Goal: Transaction & Acquisition: Purchase product/service

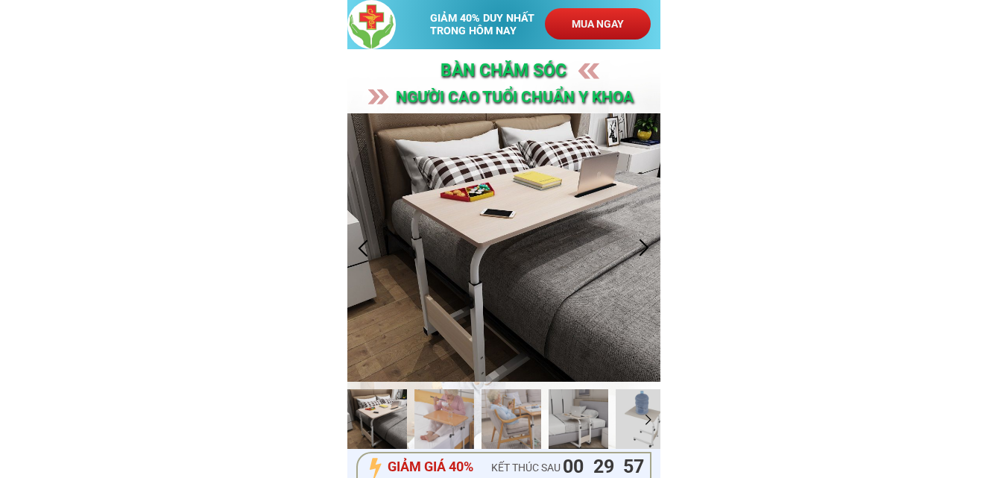
click at [585, 25] on p "MUA NGAY" at bounding box center [598, 23] width 106 height 31
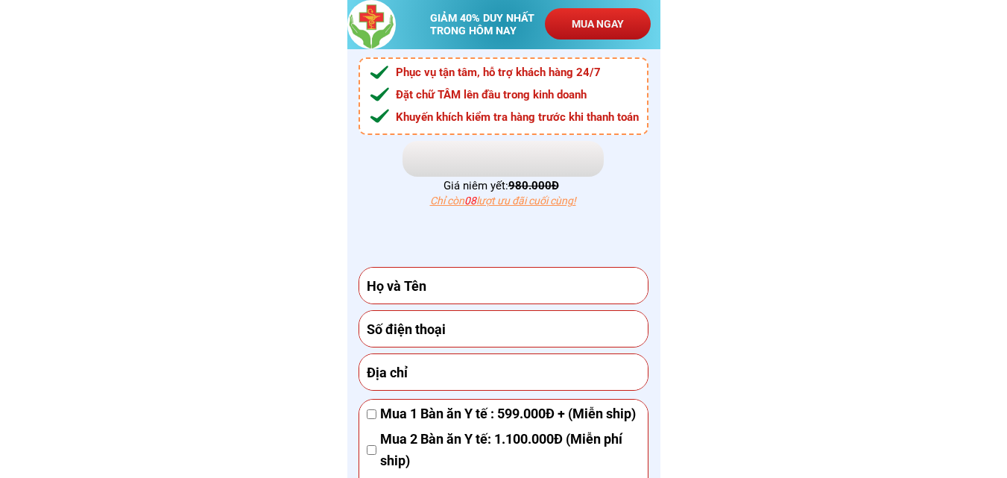
click at [467, 284] on input "text" at bounding box center [503, 286] width 281 height 36
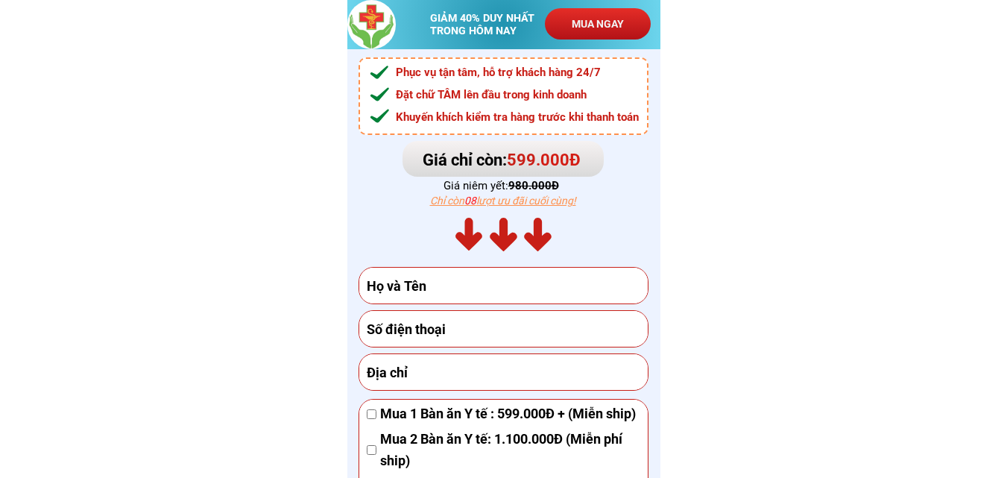
paste input "[PERSON_NAME]"
type input "[PERSON_NAME]"
click at [436, 334] on input "tel" at bounding box center [503, 329] width 281 height 36
paste input "0938171790"
type input "0938171790"
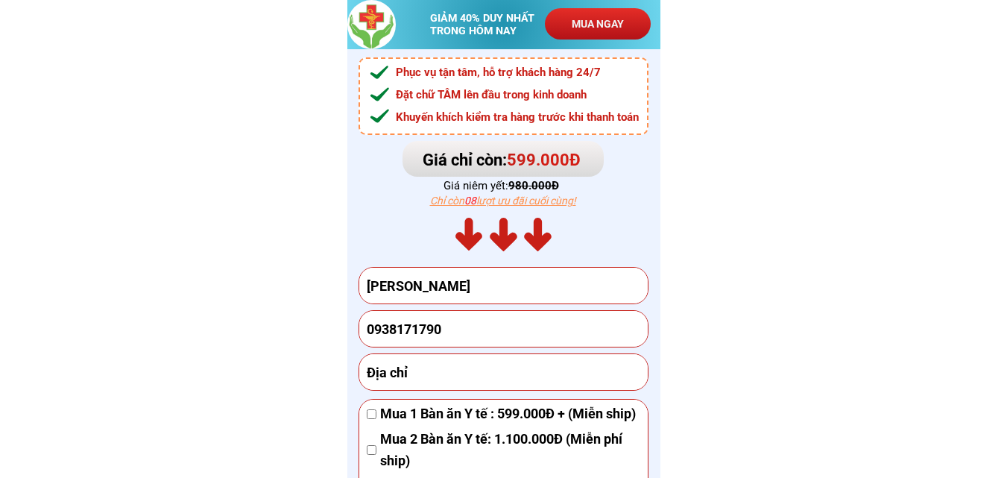
click at [461, 379] on input "text" at bounding box center [503, 372] width 281 height 36
paste input "Trà sữa Pucca, [STREET_ADDRESS][PERSON_NAME] Tàu"
type input "Trà sữa Pucca, [STREET_ADDRESS][PERSON_NAME] Tàu"
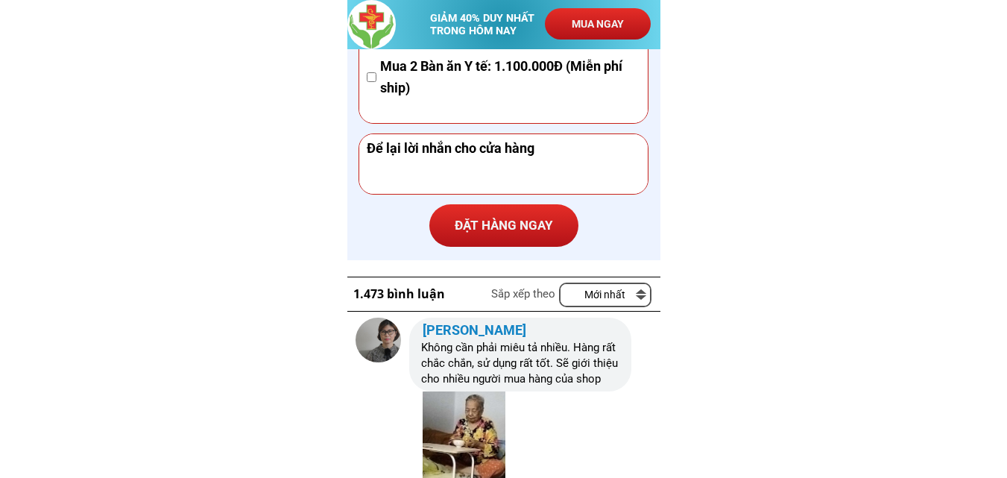
click at [505, 223] on p "ĐẶT HÀNG NGAY" at bounding box center [503, 225] width 149 height 43
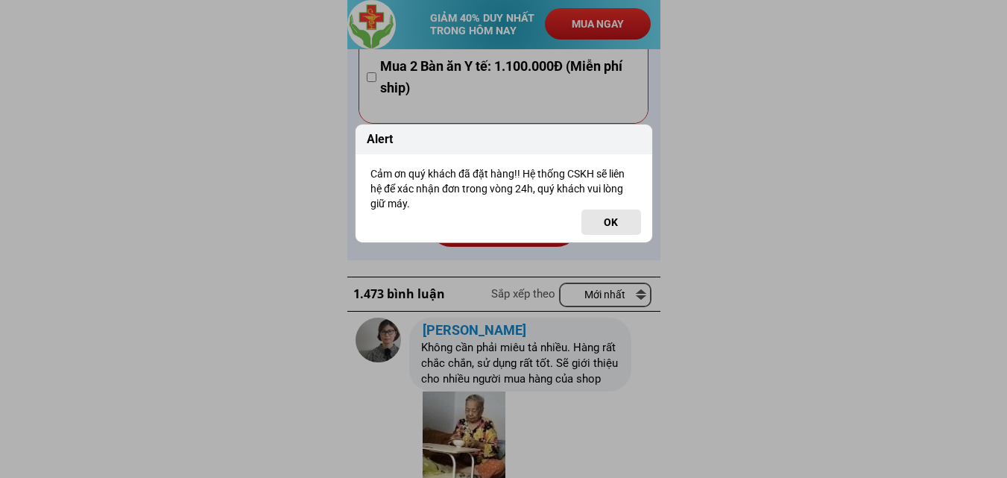
drag, startPoint x: 623, startPoint y: 233, endPoint x: 565, endPoint y: 169, distance: 86.0
click at [622, 231] on button "OK" at bounding box center [611, 221] width 60 height 25
